Goal: Task Accomplishment & Management: Manage account settings

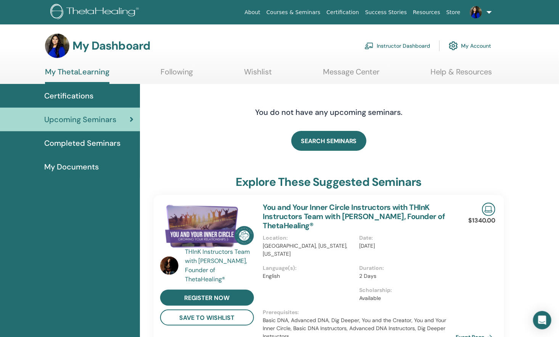
click at [401, 44] on link "Instructor Dashboard" at bounding box center [398, 45] width 66 height 17
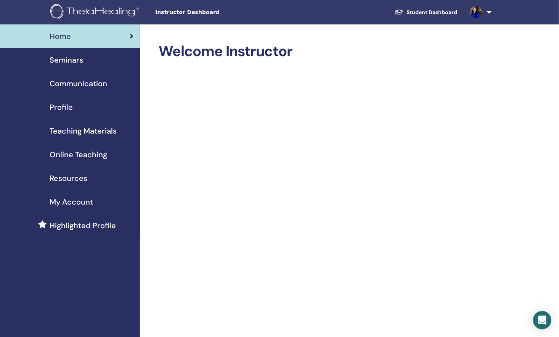
click at [89, 61] on div "Seminars" at bounding box center [70, 59] width 128 height 11
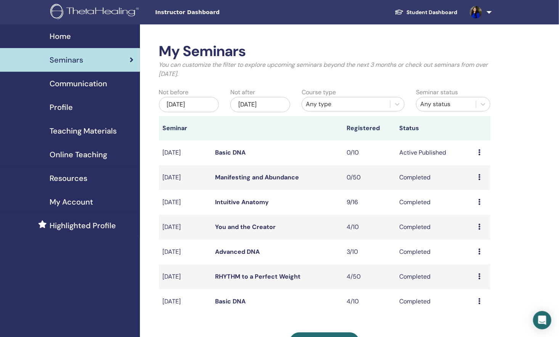
click at [478, 149] on td "Preview Edit Attendees Cancel" at bounding box center [483, 152] width 16 height 25
click at [480, 153] on icon at bounding box center [480, 152] width 2 height 6
click at [480, 154] on li "Preview" at bounding box center [476, 159] width 41 height 11
click at [399, 156] on td "Active Published" at bounding box center [435, 152] width 79 height 25
click at [473, 152] on td "Active Published" at bounding box center [435, 152] width 79 height 25
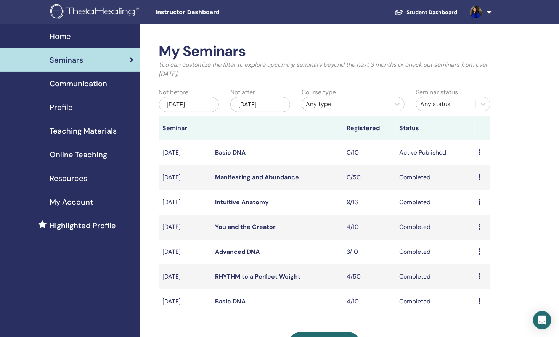
click at [480, 150] on icon at bounding box center [480, 152] width 2 height 6
click at [477, 157] on link "Preview" at bounding box center [473, 156] width 22 height 8
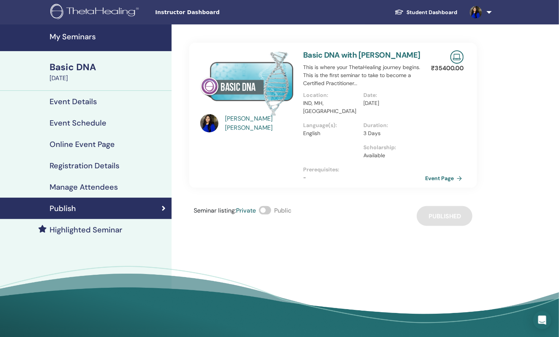
click at [458, 172] on link "Event Page" at bounding box center [445, 177] width 40 height 11
click at [99, 162] on h4 "Registration Details" at bounding box center [85, 165] width 70 height 9
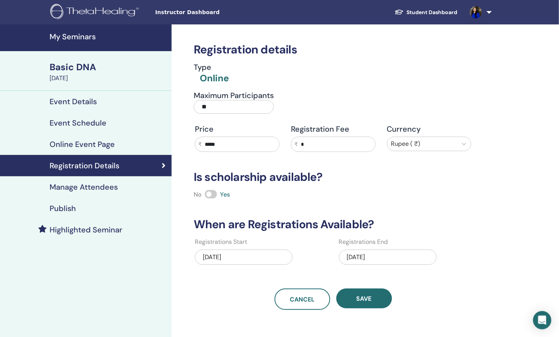
click at [75, 126] on h4 "Event Schedule" at bounding box center [78, 122] width 57 height 9
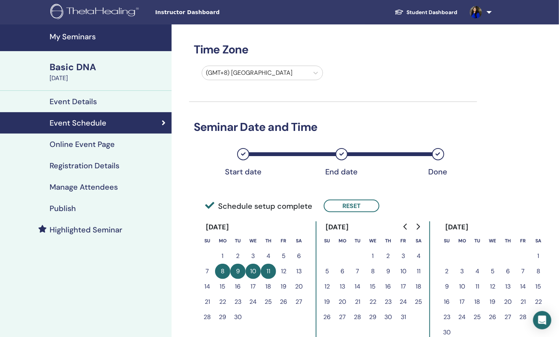
click at [93, 103] on h4 "Event Details" at bounding box center [73, 101] width 47 height 9
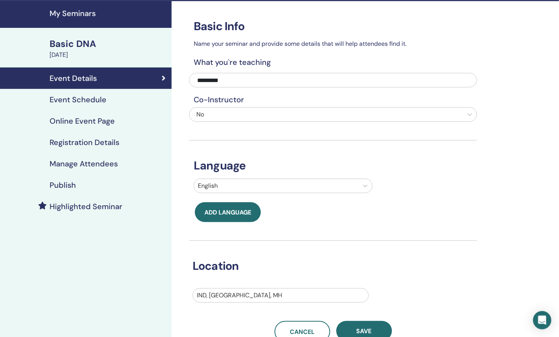
scroll to position [2, 0]
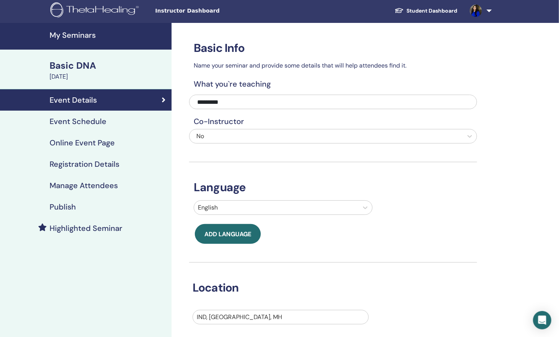
click at [126, 126] on link "Event Schedule" at bounding box center [86, 121] width 172 height 21
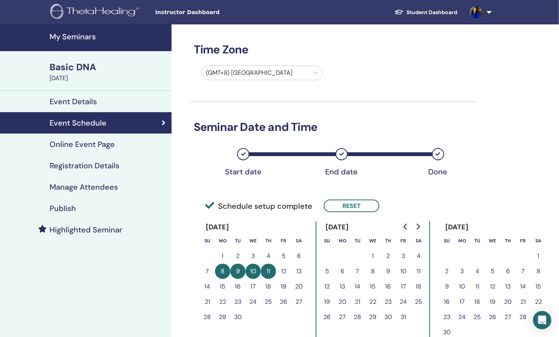
click at [440, 14] on link "Student Dashboard" at bounding box center [426, 12] width 75 height 14
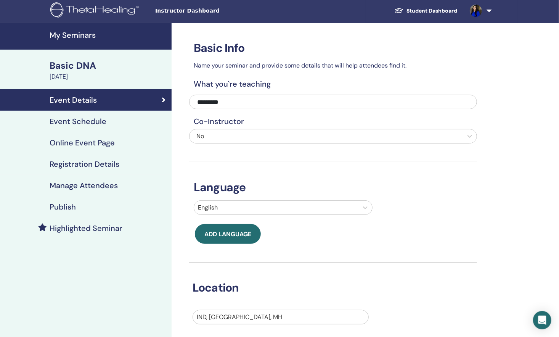
scroll to position [13, 0]
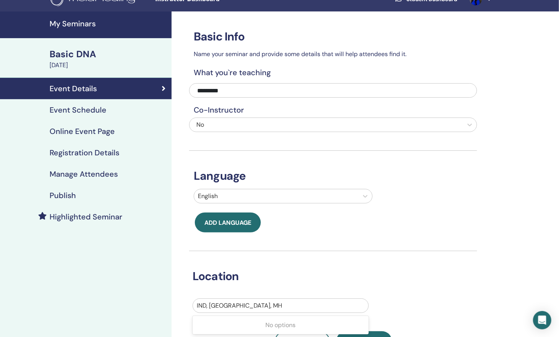
click at [304, 313] on div "Use Up and Down to choose options, press Enter to select the currently focused …" at bounding box center [281, 305] width 176 height 14
type input "****"
click at [367, 332] on button "Save" at bounding box center [364, 341] width 56 height 20
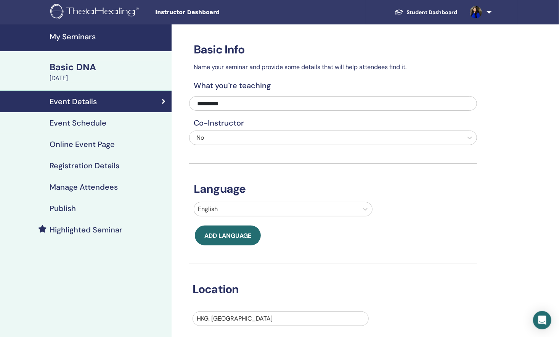
click at [69, 169] on h4 "Registration Details" at bounding box center [85, 165] width 70 height 9
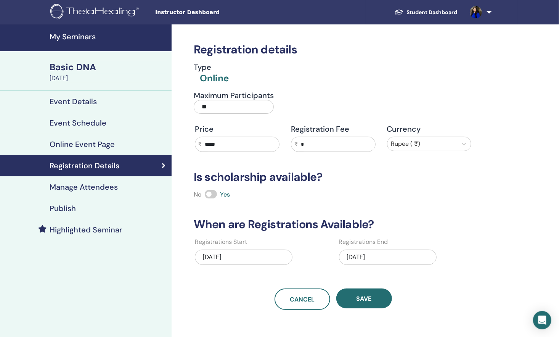
click at [246, 144] on input "*****" at bounding box center [240, 144] width 77 height 14
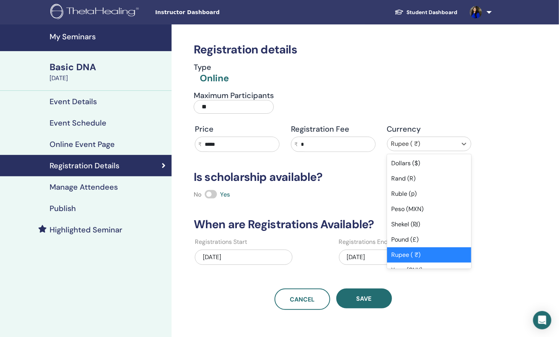
click at [423, 139] on div at bounding box center [422, 143] width 63 height 11
click at [424, 163] on div "Dollars ($)" at bounding box center [429, 163] width 85 height 15
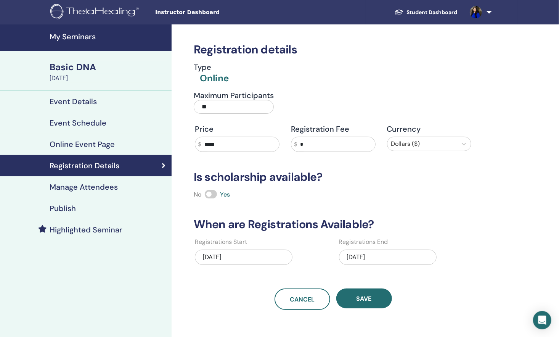
click at [246, 140] on input "*****" at bounding box center [240, 144] width 78 height 14
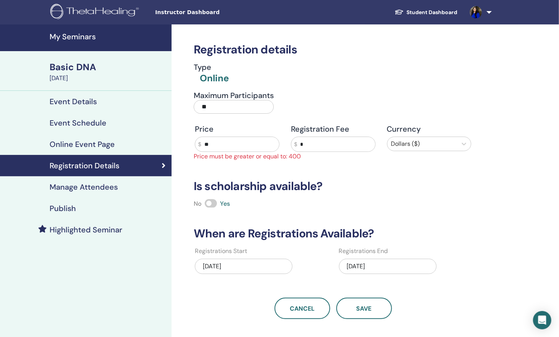
type input "*"
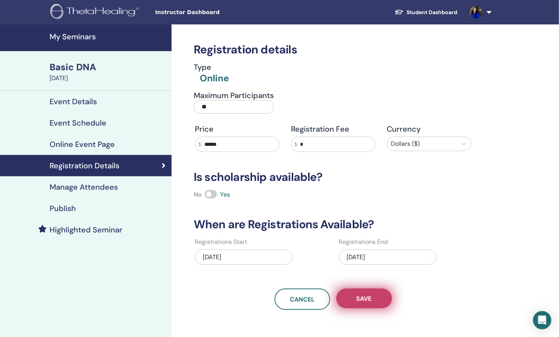
type input "******"
click at [366, 297] on span "Save" at bounding box center [364, 298] width 15 height 8
click at [360, 302] on button "Save" at bounding box center [364, 298] width 56 height 20
